Goal: Navigation & Orientation: Find specific page/section

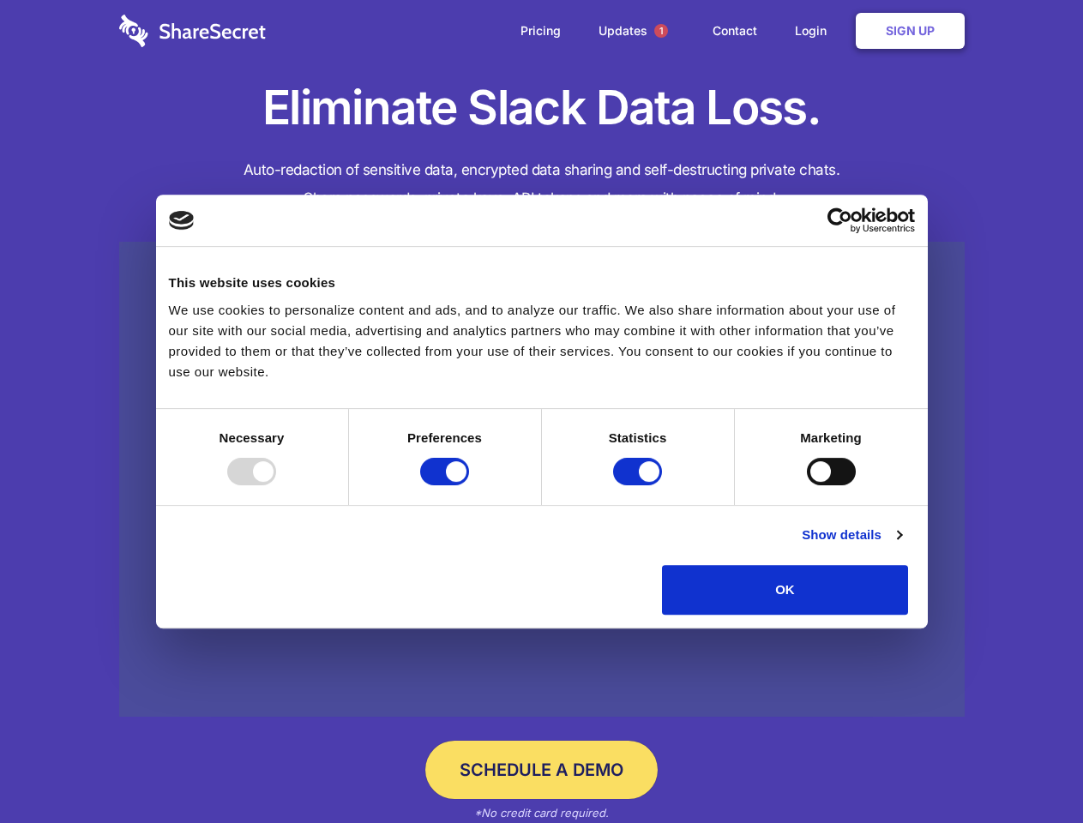
click at [276, 485] on div at bounding box center [251, 471] width 49 height 27
click at [469, 485] on input "Preferences" at bounding box center [444, 471] width 49 height 27
checkbox input "false"
click at [639, 485] on input "Statistics" at bounding box center [637, 471] width 49 height 27
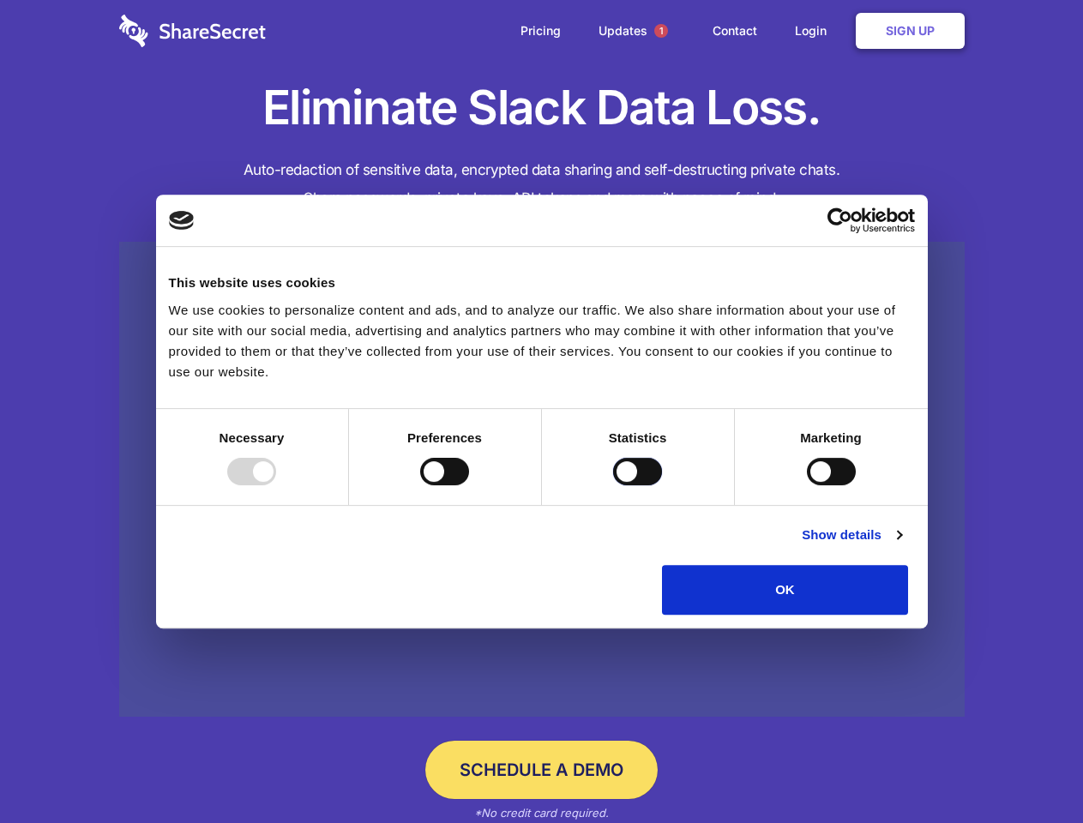
checkbox input "false"
click at [807, 485] on input "Marketing" at bounding box center [831, 471] width 49 height 27
checkbox input "true"
click at [901, 545] on link "Show details" at bounding box center [850, 535] width 99 height 21
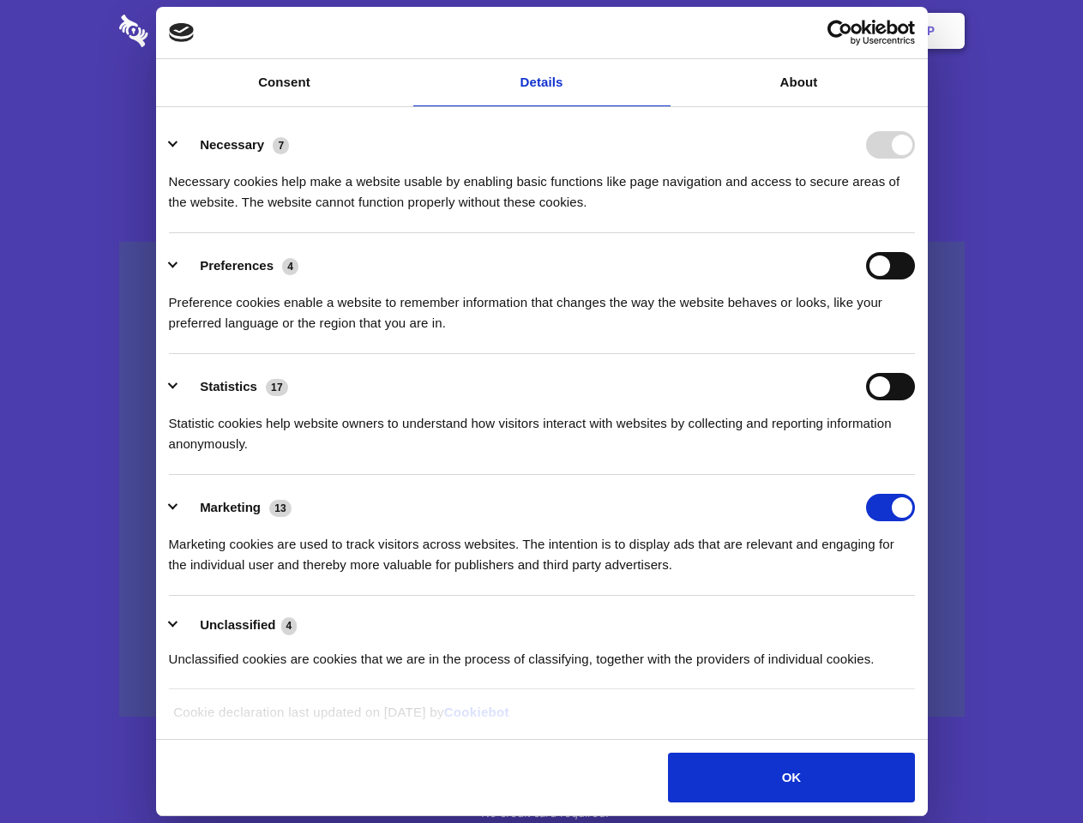
click at [915, 213] on div "Necessary cookies help make a website usable by enabling basic functions like p…" at bounding box center [542, 186] width 746 height 54
click at [660, 31] on span "1" at bounding box center [661, 31] width 14 height 14
